Goal: Transaction & Acquisition: Book appointment/travel/reservation

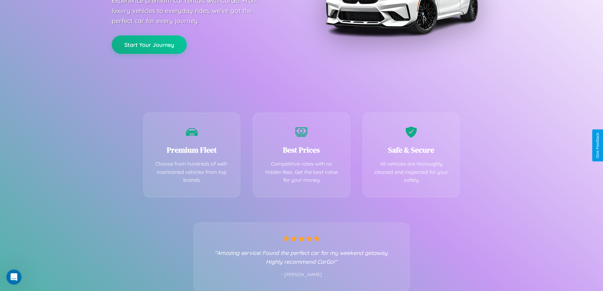
scroll to position [125, 0]
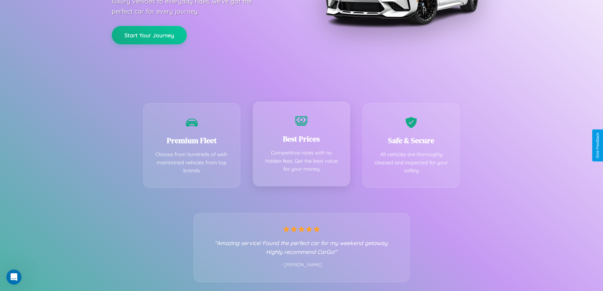
click at [301, 145] on div "Best Prices Competitive rates with no hidden fees. Get the best value for your …" at bounding box center [301, 144] width 97 height 84
click at [149, 34] on button "Start Your Journey" at bounding box center [149, 34] width 75 height 18
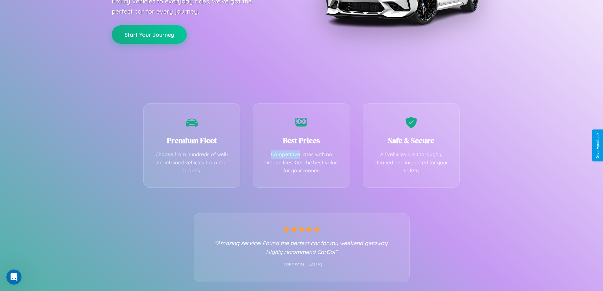
click at [149, 34] on button "Start Your Journey" at bounding box center [149, 34] width 75 height 18
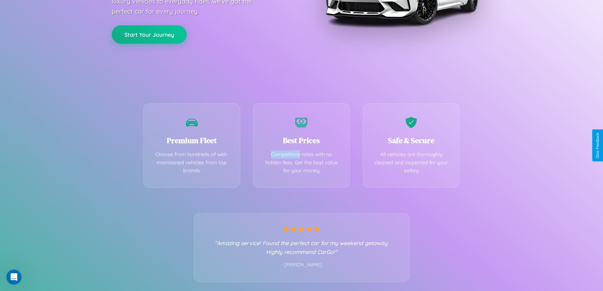
click at [149, 34] on button "Start Your Journey" at bounding box center [149, 34] width 75 height 18
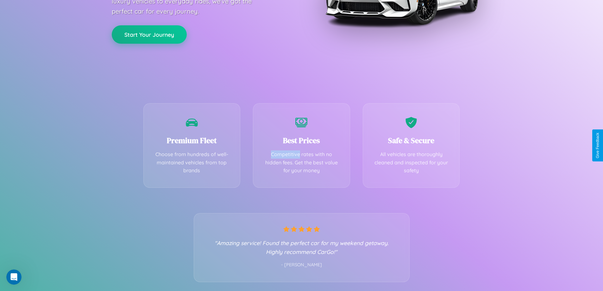
click at [149, 34] on button "Start Your Journey" at bounding box center [149, 34] width 75 height 18
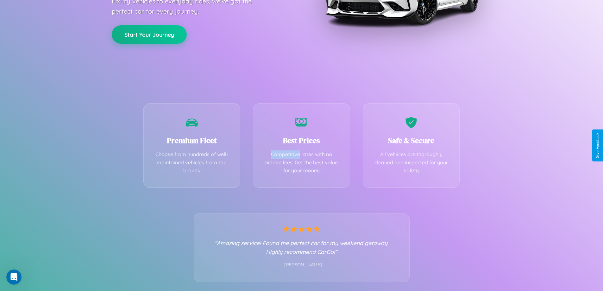
click at [149, 34] on button "Start Your Journey" at bounding box center [149, 34] width 75 height 18
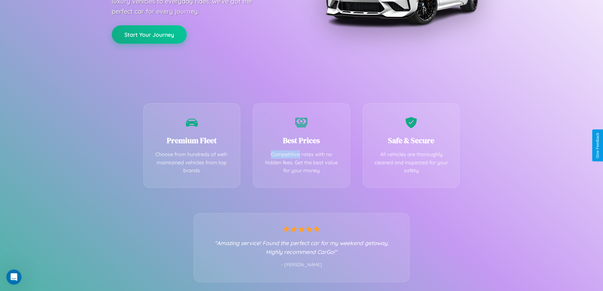
click at [149, 34] on button "Start Your Journey" at bounding box center [149, 34] width 75 height 18
